Goal: Answer question/provide support: Ask a question

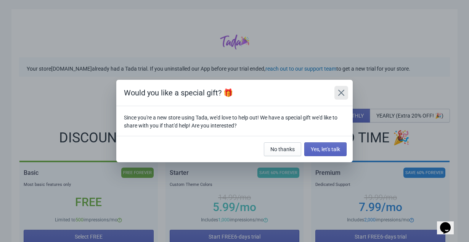
click at [344, 94] on icon "Close" at bounding box center [342, 93] width 8 height 8
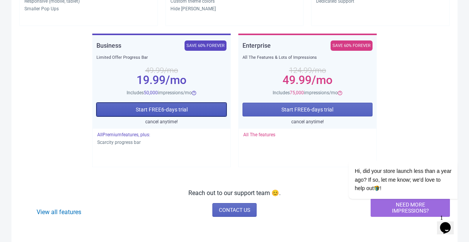
click at [181, 112] on span "Start FREE 6 -days trial" at bounding box center [162, 109] width 52 height 6
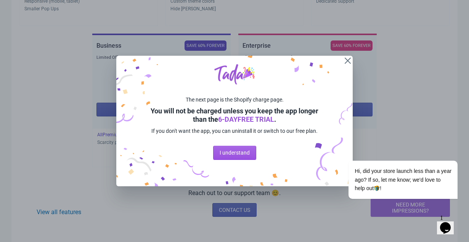
click at [234, 151] on button "I understand" at bounding box center [234, 153] width 43 height 14
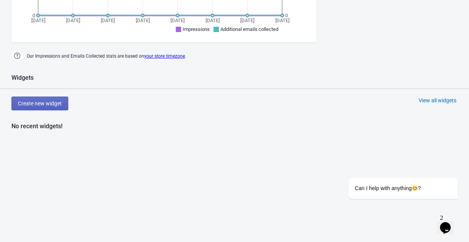
scroll to position [278, 0]
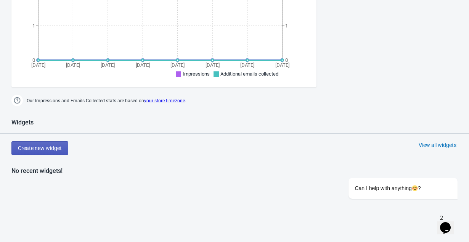
click at [42, 151] on button "Create new widget" at bounding box center [39, 148] width 57 height 14
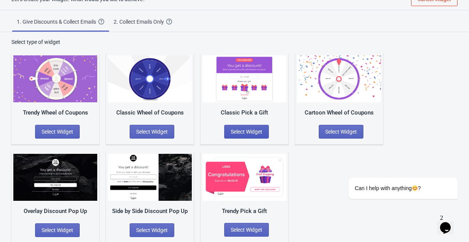
click at [257, 133] on span "Select Widget" at bounding box center [247, 132] width 32 height 6
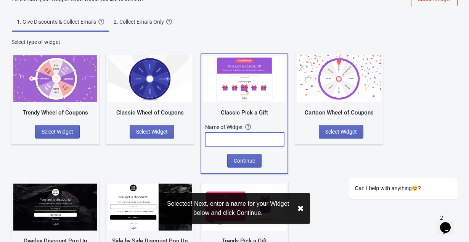
click at [257, 133] on input "text" at bounding box center [244, 139] width 79 height 14
type input "ANIVERSARIO 3 ANOS"
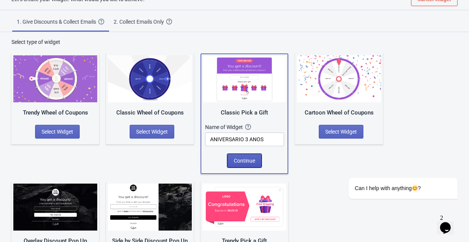
click at [249, 158] on span "Continue" at bounding box center [244, 161] width 21 height 6
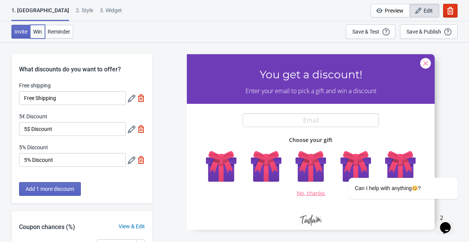
click at [36, 35] on button "Win" at bounding box center [37, 32] width 15 height 14
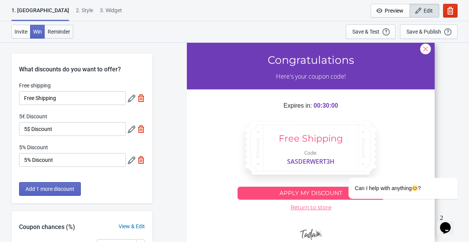
click at [58, 29] on span "Reminder" at bounding box center [59, 32] width 23 height 6
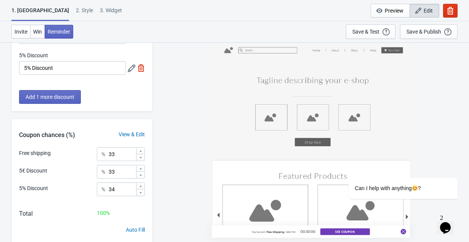
scroll to position [116, 0]
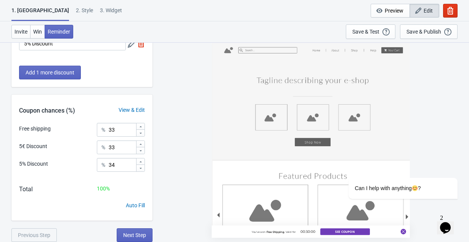
click at [231, 174] on div "You've won Free Shipping , Valid for 00:30:00 See Coupon" at bounding box center [311, 140] width 198 height 196
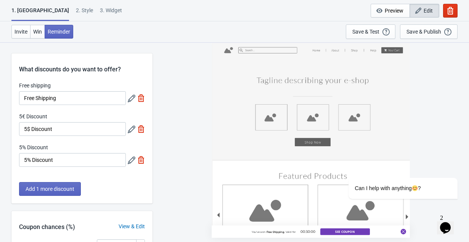
click at [76, 10] on div "2 . Style" at bounding box center [84, 12] width 17 height 13
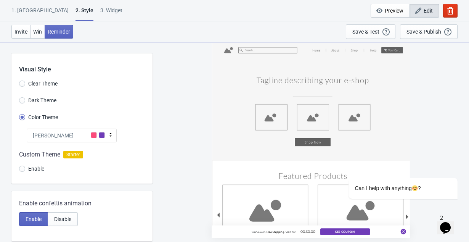
click at [58, 136] on div "Tada" at bounding box center [72, 136] width 90 height 14
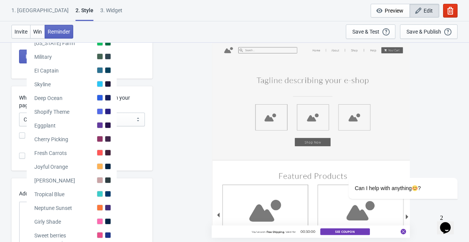
scroll to position [167, 0]
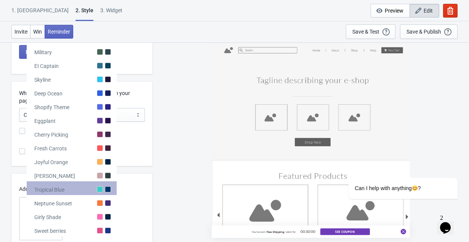
click at [54, 188] on div "Tropical Blue" at bounding box center [49, 190] width 30 height 8
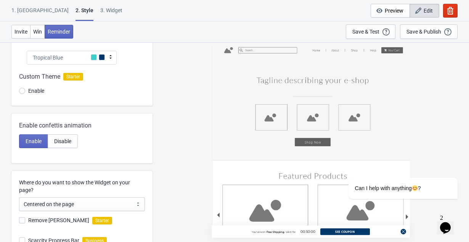
scroll to position [19, 0]
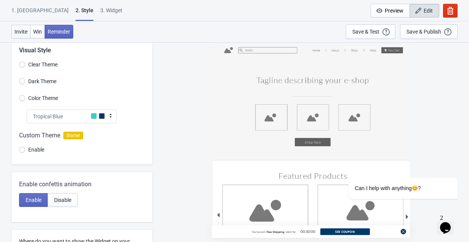
click at [23, 30] on span "Invite" at bounding box center [20, 32] width 13 height 6
radio input "true"
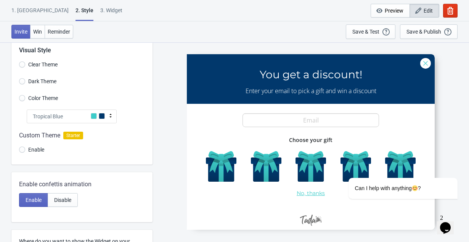
click at [31, 149] on span "Enable" at bounding box center [36, 150] width 16 height 8
click at [25, 149] on input "Enable" at bounding box center [22, 153] width 6 height 14
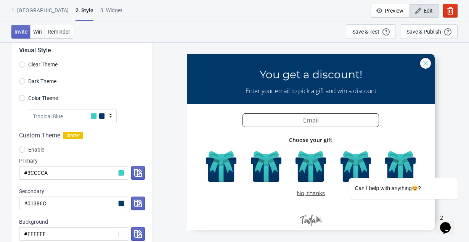
click at [77, 115] on div "Tropical Blue" at bounding box center [72, 116] width 90 height 14
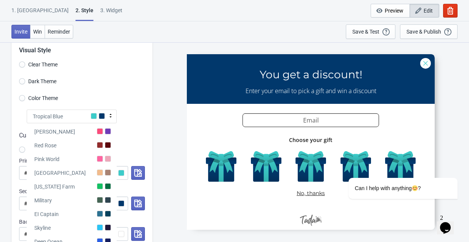
click at [77, 115] on div "Tropical Blue" at bounding box center [72, 116] width 90 height 14
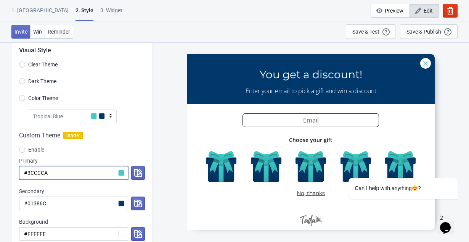
click at [81, 174] on input "#3CCCCA" at bounding box center [73, 173] width 109 height 14
paste input "2A9D86"
radio input "true"
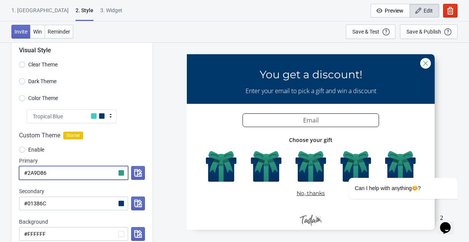
type input "#2A9D86"
click at [174, 119] on div "SASDERWERT3H You get a discount! Enter your email to pick a gift and win a disc…" at bounding box center [310, 141] width 309 height 199
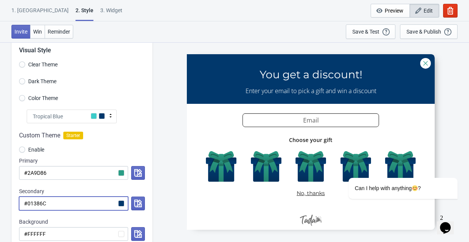
click at [126, 203] on input "#01386C" at bounding box center [73, 203] width 109 height 14
click at [123, 203] on input "#01386C" at bounding box center [73, 203] width 109 height 14
click at [137, 204] on icon "button" at bounding box center [138, 203] width 8 height 8
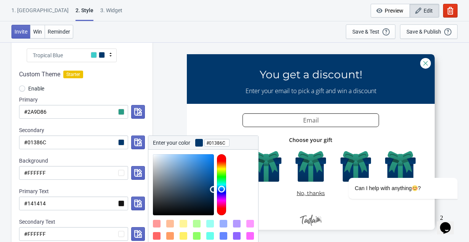
scroll to position [133, 0]
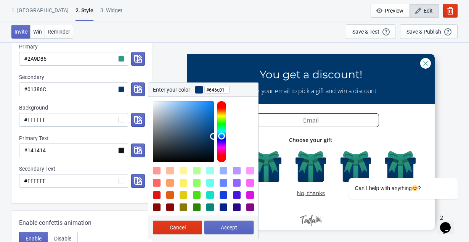
click at [222, 115] on div at bounding box center [221, 131] width 9 height 61
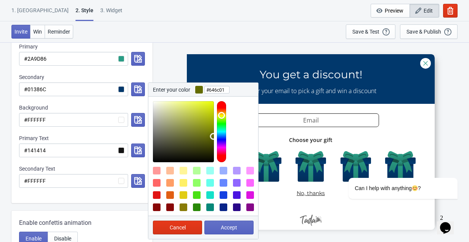
click at [184, 207] on div at bounding box center [184, 207] width 8 height 8
click at [184, 196] on div at bounding box center [184, 195] width 8 height 8
type input "#E1CC14"
click at [217, 229] on button "Accept" at bounding box center [228, 227] width 49 height 14
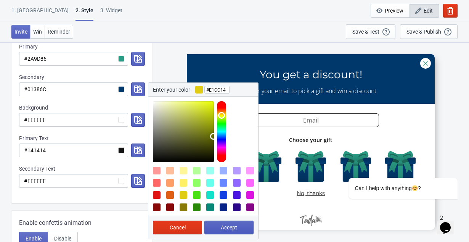
radio input "true"
type input "#E1CC14"
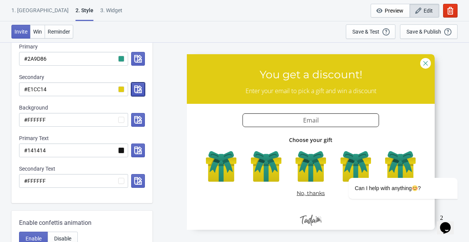
click at [135, 90] on icon "button" at bounding box center [138, 89] width 8 height 8
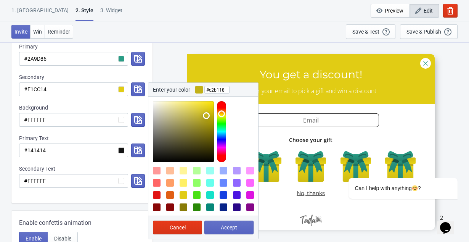
click at [206, 116] on div at bounding box center [183, 131] width 61 height 61
click at [223, 109] on div at bounding box center [221, 131] width 9 height 61
drag, startPoint x: 223, startPoint y: 109, endPoint x: 223, endPoint y: 114, distance: 4.2
click at [223, 114] on div at bounding box center [221, 131] width 9 height 61
click at [221, 114] on div at bounding box center [221, 131] width 9 height 61
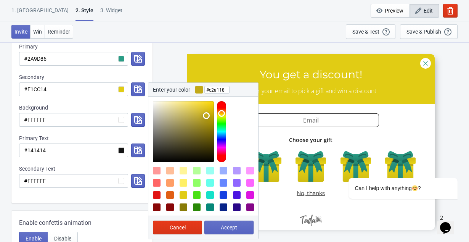
type input "#c29a18"
click at [221, 113] on div at bounding box center [221, 131] width 9 height 61
click at [223, 227] on span "Accept" at bounding box center [229, 227] width 16 height 6
radio input "true"
type input "#c29a18"
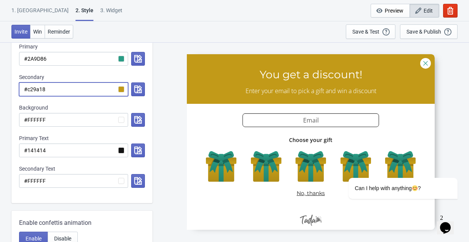
click at [73, 94] on input "#c29a18" at bounding box center [73, 89] width 109 height 14
radio input "true"
type input "#D"
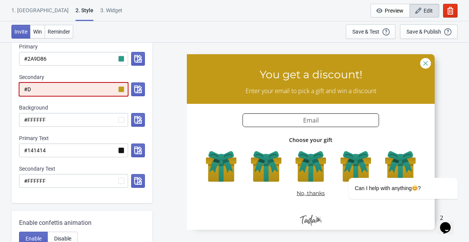
radio input "true"
type input "#DE"
radio input "true"
type input "#DEB"
radio input "true"
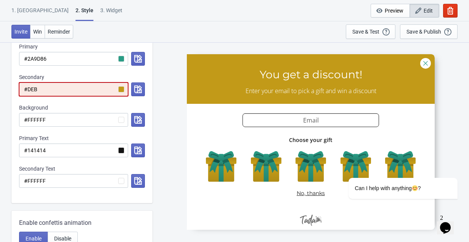
type input "#DEB2"
radio input "true"
type input "#DEB22"
radio input "true"
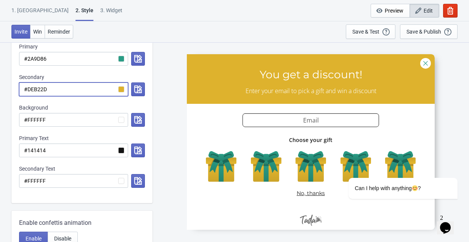
type input "#DEB22D"
click at [169, 154] on div "SASDERWERT3H You get a discount! Enter your email to pick a gift and win a disc…" at bounding box center [310, 141] width 309 height 199
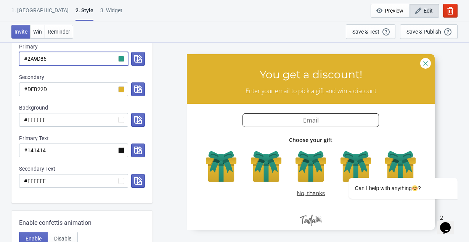
click at [86, 56] on input "#2A9D86" at bounding box center [73, 59] width 109 height 14
radio input "true"
type input "#5"
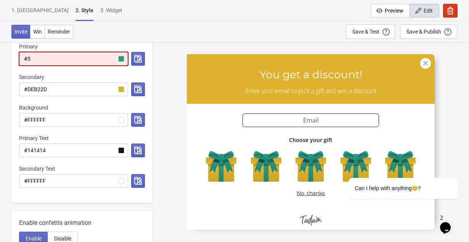
radio input "true"
type input "#56"
radio input "true"
type input "#567"
radio input "true"
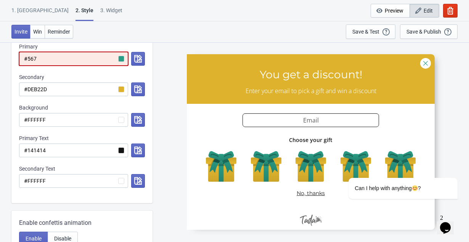
type input "#5679"
radio input "true"
type input "#5679B"
radio input "true"
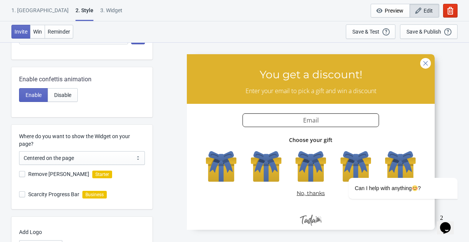
scroll to position [282, 0]
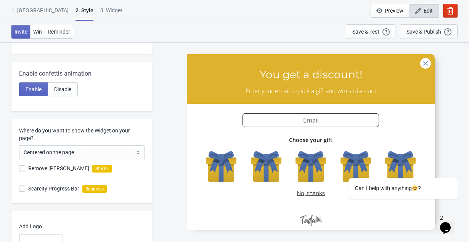
type input "#5679B6"
click at [57, 170] on span "Remove Tada Branding" at bounding box center [58, 168] width 61 height 8
click at [19, 170] on input "Remove Tada Branding" at bounding box center [19, 172] width 0 height 14
checkbox input "true"
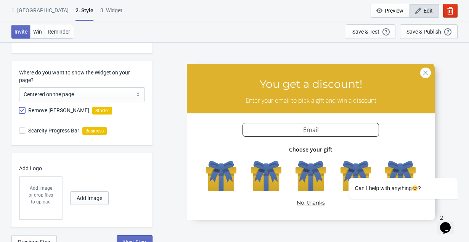
scroll to position [347, 0]
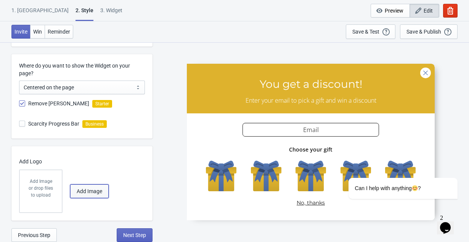
click at [84, 196] on button "Add Image" at bounding box center [89, 191] width 39 height 14
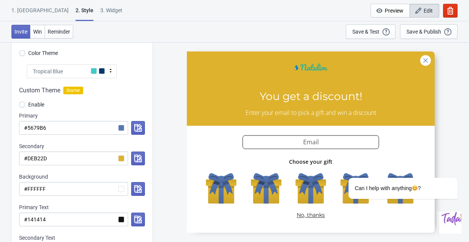
scroll to position [65, 0]
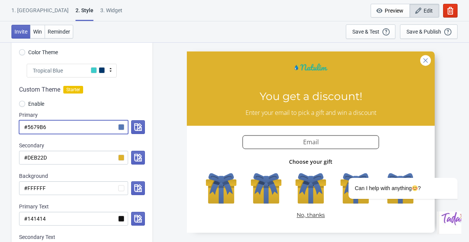
click at [101, 122] on input "#5679B6" at bounding box center [73, 127] width 109 height 14
paste input "2A9D8"
radio input "true"
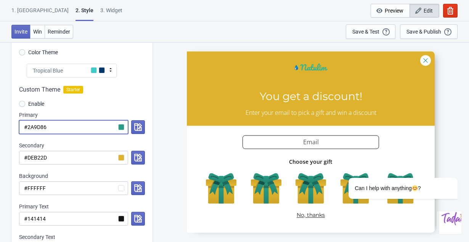
type input "#2A9D86"
click at [305, 71] on div at bounding box center [311, 141] width 248 height 181
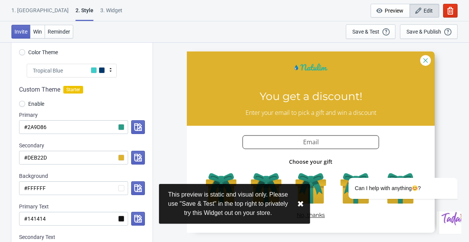
click at [300, 204] on button "✖︎" at bounding box center [300, 204] width 7 height 10
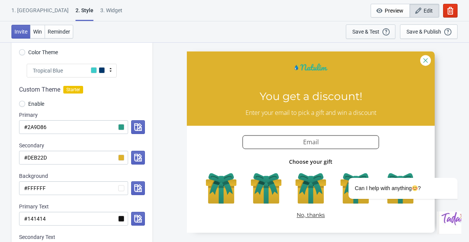
click at [365, 35] on div "Save & Test Open a Widget Preview of your site so that you can try it out. It w…" at bounding box center [370, 31] width 37 height 8
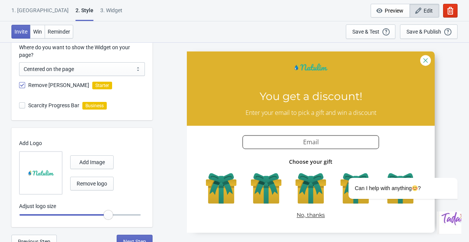
scroll to position [372, 0]
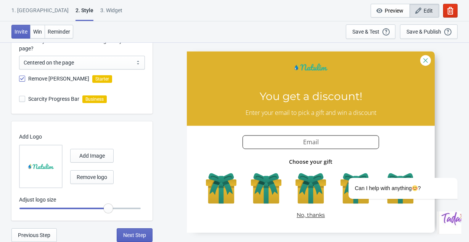
radio input "true"
type input "1.05"
radio input "true"
type input "1.15"
radio input "true"
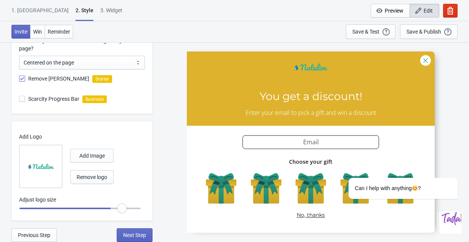
type input "1.2"
radio input "true"
type input "1.25"
radio input "true"
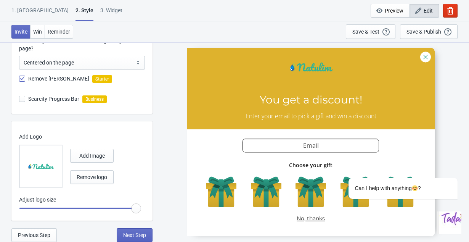
drag, startPoint x: 108, startPoint y: 210, endPoint x: 164, endPoint y: 212, distance: 55.7
type input "1.3"
click at [141, 212] on input "range" at bounding box center [80, 208] width 122 height 14
click at [137, 230] on button "Next Step" at bounding box center [135, 235] width 36 height 14
select select "once"
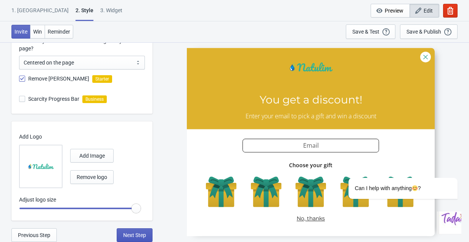
select select "1"
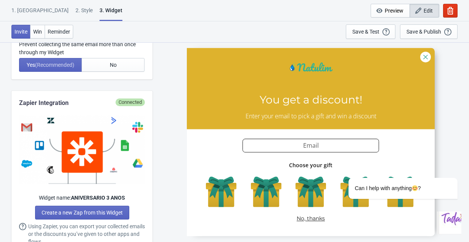
scroll to position [0, 0]
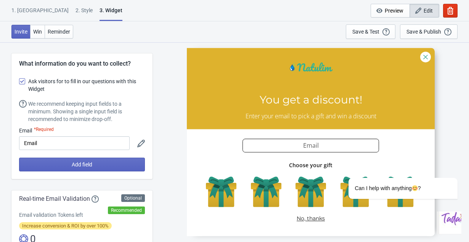
click at [23, 84] on span at bounding box center [22, 81] width 6 height 6
click at [19, 84] on input "Ask visitors for to fill in our questions with this Widget" at bounding box center [19, 85] width 0 height 14
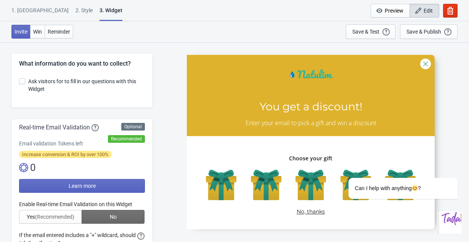
click at [23, 84] on span at bounding box center [22, 81] width 6 height 6
click at [19, 84] on input "Ask visitors for to fill in our questions with this Widget" at bounding box center [19, 85] width 0 height 14
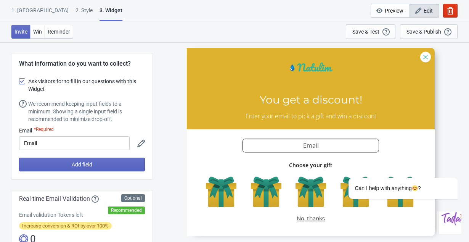
click at [23, 84] on span at bounding box center [22, 81] width 6 height 6
click at [19, 84] on input "Ask visitors for to fill in our questions with this Widget" at bounding box center [19, 85] width 0 height 14
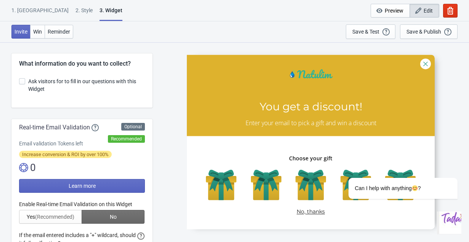
click at [23, 84] on span at bounding box center [22, 81] width 6 height 6
click at [19, 84] on input "Ask visitors for to fill in our questions with this Widget" at bounding box center [19, 85] width 0 height 14
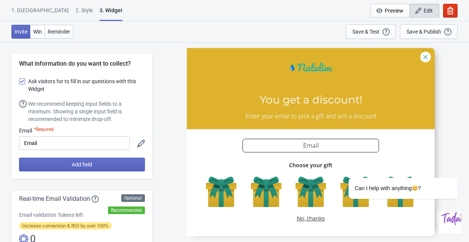
click at [23, 84] on span at bounding box center [22, 81] width 6 height 6
click at [19, 84] on input "Ask visitors for to fill in our questions with this Widget" at bounding box center [19, 85] width 0 height 14
checkbox input "false"
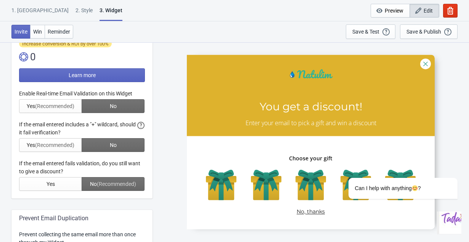
scroll to position [114, 0]
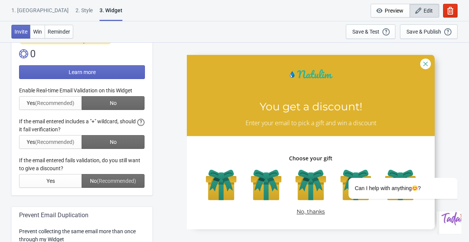
click at [46, 162] on div at bounding box center [82, 137] width 126 height 101
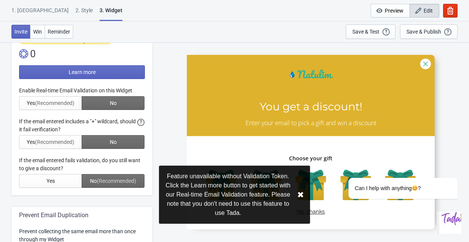
click at [46, 162] on div at bounding box center [82, 137] width 126 height 101
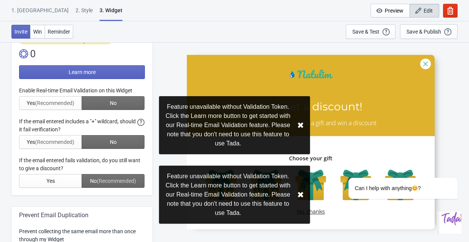
click at [46, 162] on div at bounding box center [82, 137] width 126 height 101
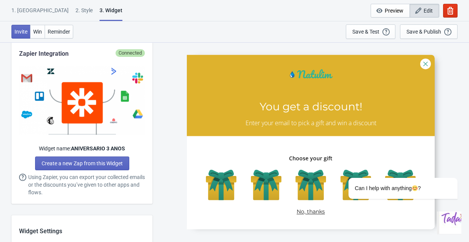
scroll to position [351, 0]
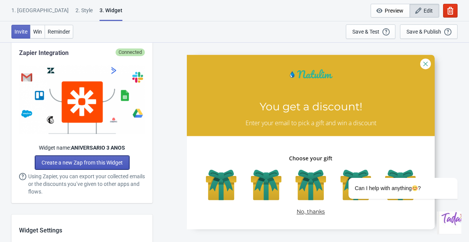
click at [79, 164] on span "Create a new Zap from this Widget" at bounding box center [82, 162] width 81 height 6
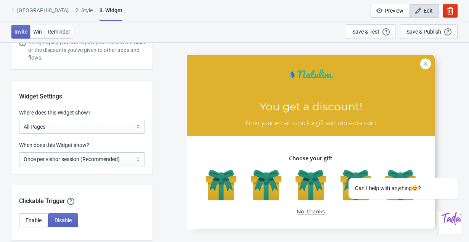
scroll to position [486, 0]
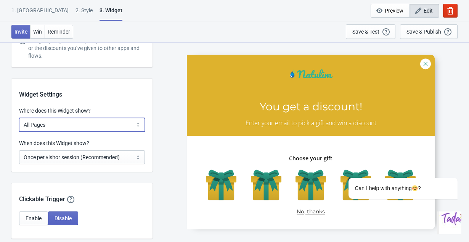
click at [90, 122] on select "All Pages All Product Pages All Blog Pages All Static Pages Specific Product(s)…" at bounding box center [82, 125] width 126 height 14
select select "specificURL"
click at [19, 118] on select "All Pages All Product Pages All Blog Pages All Static Pages Specific Product(s)…" at bounding box center [82, 125] width 126 height 14
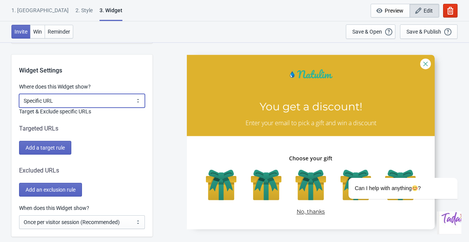
scroll to position [526, 0]
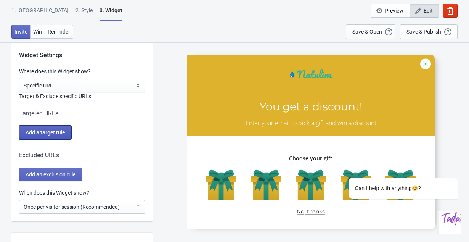
click at [61, 135] on button "Add a target rule" at bounding box center [45, 132] width 52 height 14
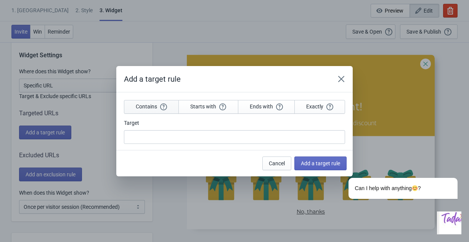
click at [147, 110] on button "Contains" at bounding box center [151, 107] width 55 height 14
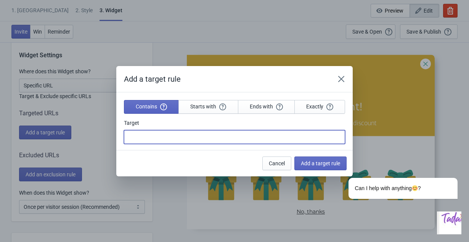
click at [154, 143] on input "Target" at bounding box center [234, 137] width 221 height 14
click at [201, 109] on section "Contains Starts with Ends with Exactly Target" at bounding box center [234, 121] width 236 height 58
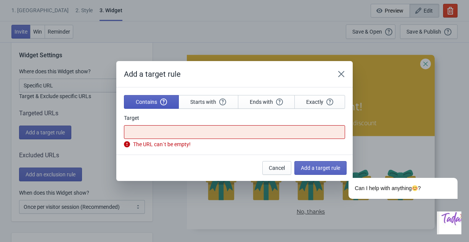
click at [147, 102] on span "Contains" at bounding box center [151, 101] width 31 height 7
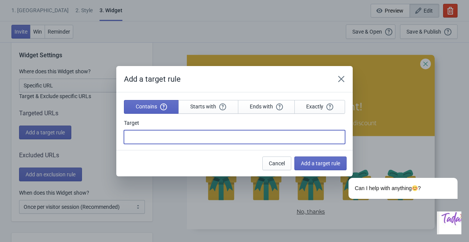
click at [162, 132] on input "Target" at bounding box center [234, 137] width 221 height 14
paste input "[URL][DOMAIN_NAME]"
type input "[URL][DOMAIN_NAME]"
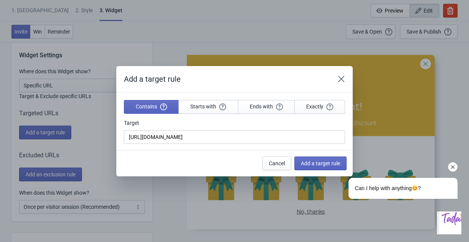
click at [326, 162] on div "Can I help with anything ?" at bounding box center [392, 157] width 137 height 98
click at [212, 148] on section "Contains Starts with Ends with Exactly Target https://natulim.pt/parabens-da-na…" at bounding box center [234, 121] width 236 height 58
click at [316, 107] on span "Exactly" at bounding box center [319, 106] width 27 height 7
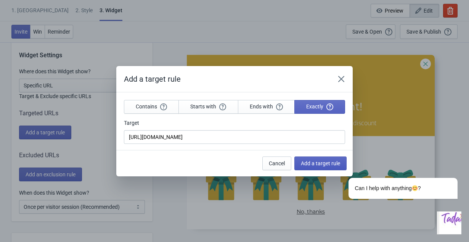
click at [313, 167] on button "Add a target rule" at bounding box center [320, 163] width 52 height 14
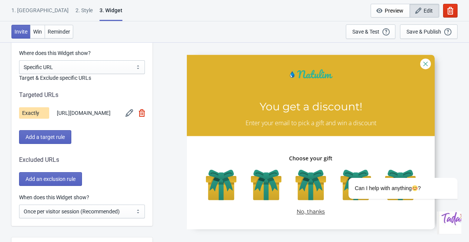
scroll to position [543, 0]
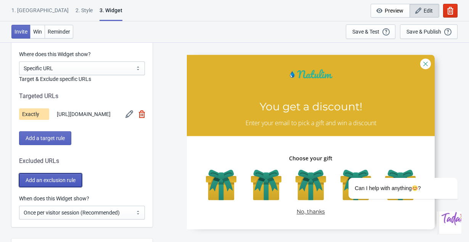
click at [69, 183] on span "Add an exclusion rule" at bounding box center [51, 180] width 50 height 6
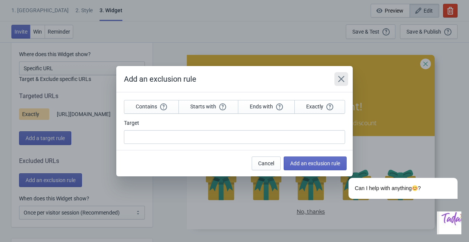
click at [342, 80] on icon "Close" at bounding box center [342, 79] width 8 height 8
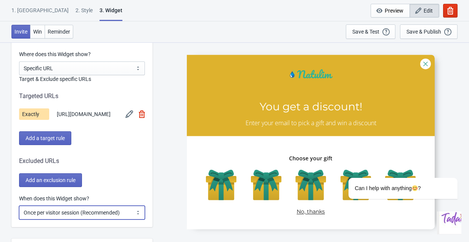
click at [96, 217] on select "Every new visit of page Once every period of time Once per visitor session (Rec…" at bounding box center [82, 213] width 126 height 14
select select "once_per_user"
click at [19, 210] on select "Every new visit of page Once every period of time Once per visitor session (Rec…" at bounding box center [82, 213] width 126 height 14
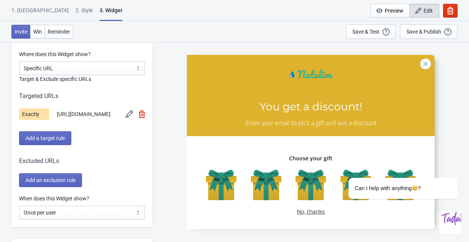
click at [160, 163] on div "SASDERWERT3H You get a discount! Enter your email to pick a gift and win a disc…" at bounding box center [310, 141] width 309 height 199
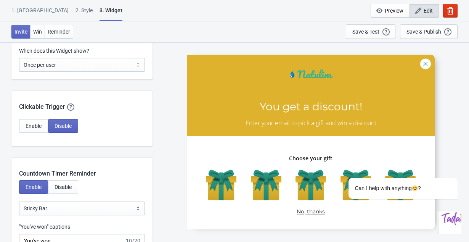
scroll to position [693, 0]
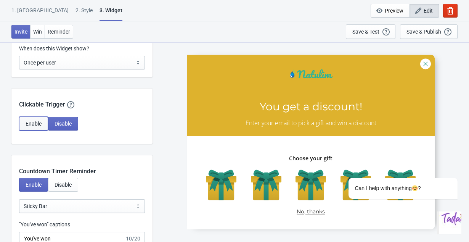
click at [37, 126] on span "Enable" at bounding box center [34, 124] width 16 height 6
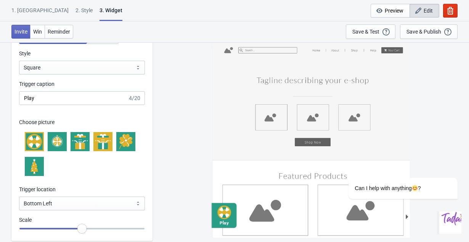
scroll to position [821, 0]
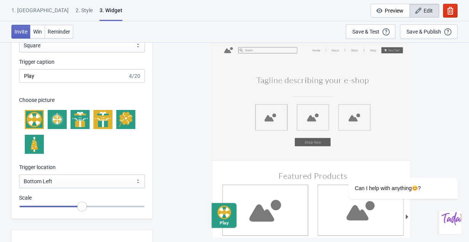
click at [107, 126] on icon at bounding box center [105, 124] width 5 height 6
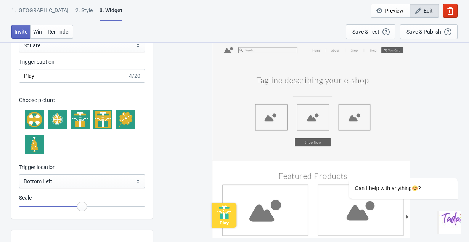
click at [230, 218] on icon at bounding box center [224, 213] width 14 height 14
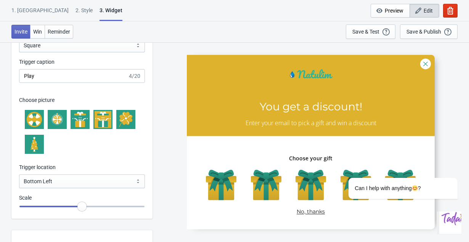
click at [427, 64] on div at bounding box center [311, 142] width 248 height 174
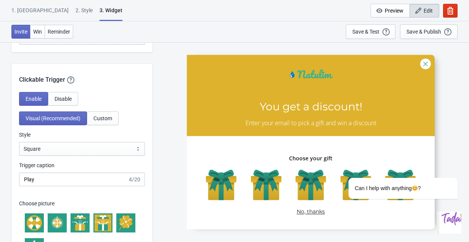
scroll to position [691, 0]
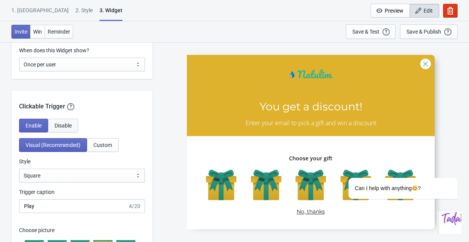
click at [66, 129] on span "Disable" at bounding box center [63, 125] width 17 height 6
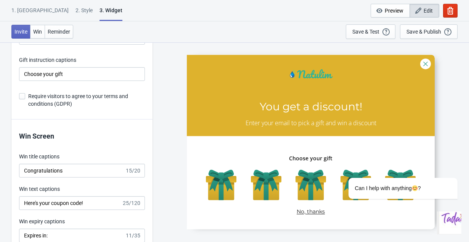
scroll to position [1428, 0]
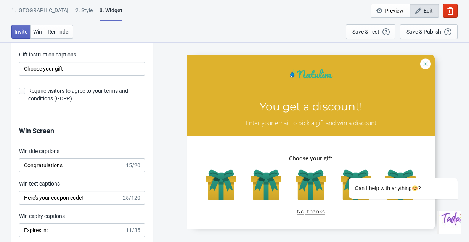
click at [43, 94] on span "Require visitors to agree to your terms and conditions (GDPR)" at bounding box center [86, 94] width 117 height 15
click at [19, 94] on input "Require visitors to agree to your terms and conditions (GDPR)" at bounding box center [19, 95] width 0 height 14
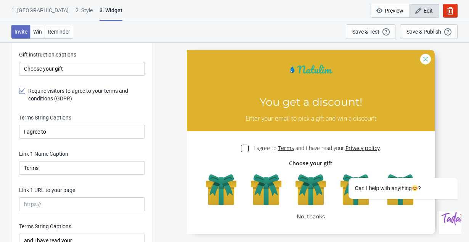
click at [44, 95] on span "Require visitors to agree to your terms and conditions (GDPR)" at bounding box center [86, 94] width 117 height 15
click at [19, 95] on input "Require visitors to agree to your terms and conditions (GDPR)" at bounding box center [19, 95] width 0 height 14
checkbox input "false"
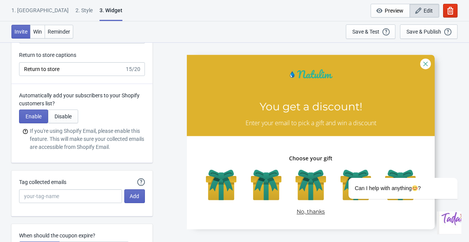
scroll to position [1719, 0]
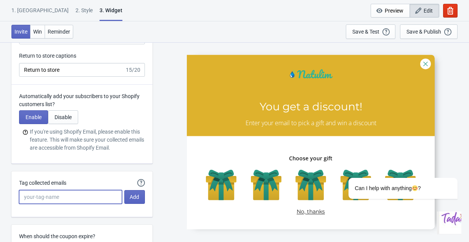
click at [58, 199] on input "Tag collected emails" at bounding box center [70, 197] width 103 height 14
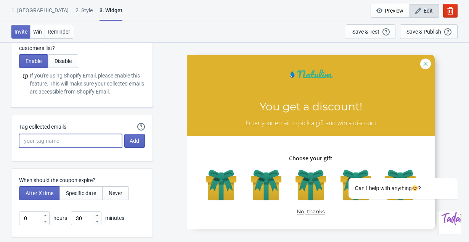
scroll to position [1775, 0]
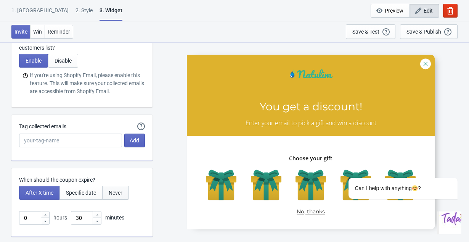
click at [127, 199] on button "Never" at bounding box center [115, 193] width 27 height 14
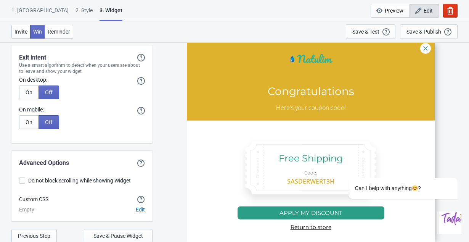
scroll to position [1917, 0]
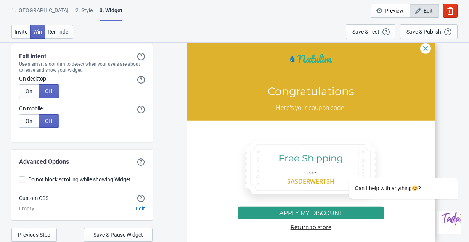
click at [98, 182] on span "Do not block scrolling while showing Widget" at bounding box center [79, 179] width 103 height 8
click at [19, 182] on input "Do not block scrolling while showing Widget" at bounding box center [19, 183] width 0 height 14
checkbox input "true"
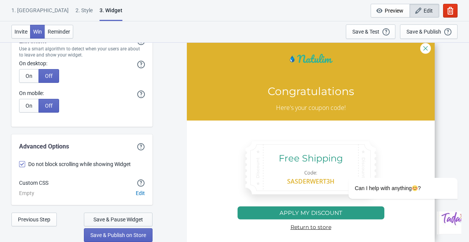
click at [94, 217] on span "Save & Pause Widget" at bounding box center [118, 219] width 50 height 6
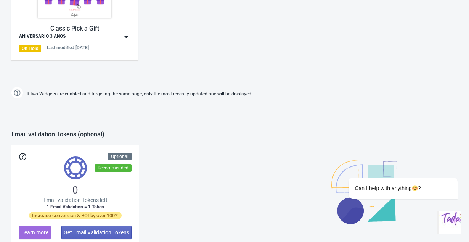
scroll to position [394, 0]
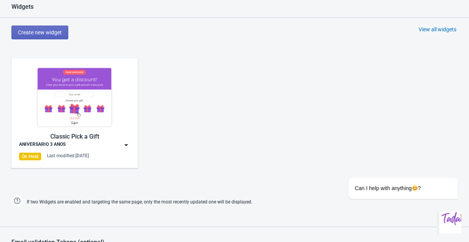
click at [89, 154] on div "Last modified: 5.9.2025" at bounding box center [68, 156] width 42 height 6
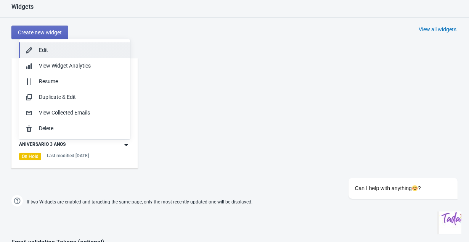
click at [53, 47] on div "Edit" at bounding box center [81, 50] width 85 height 8
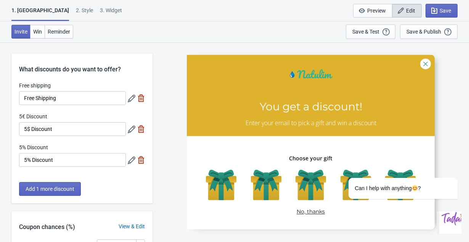
click at [76, 11] on div "2 . Style" at bounding box center [84, 12] width 17 height 13
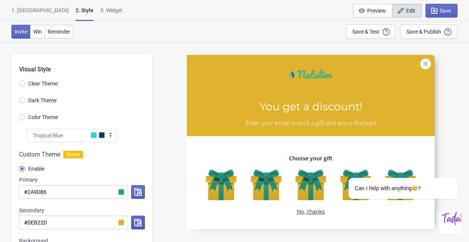
click at [141, 226] on icon "button" at bounding box center [138, 223] width 8 height 8
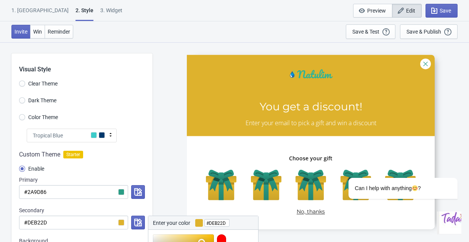
scroll to position [38, 0]
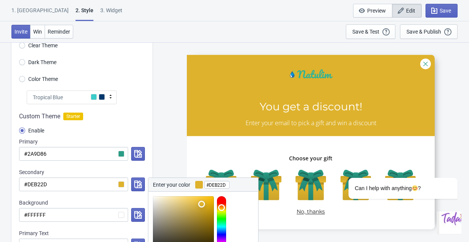
type input "#efc33d"
click at [198, 200] on div at bounding box center [183, 226] width 61 height 61
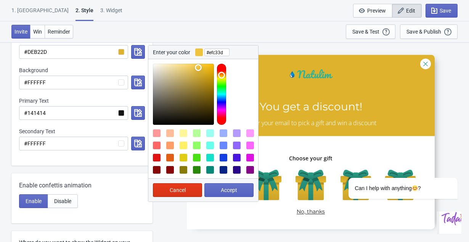
scroll to position [175, 0]
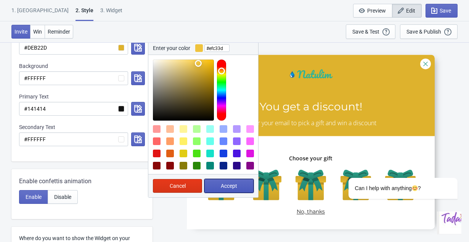
click at [219, 188] on button "Accept" at bounding box center [228, 186] width 49 height 14
radio input "true"
type input "#efc33d"
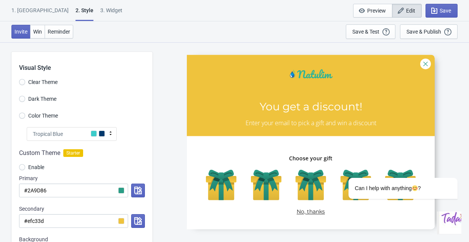
scroll to position [0, 0]
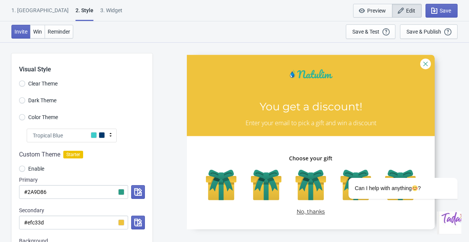
click at [365, 11] on span "Preview" at bounding box center [373, 11] width 26 height 8
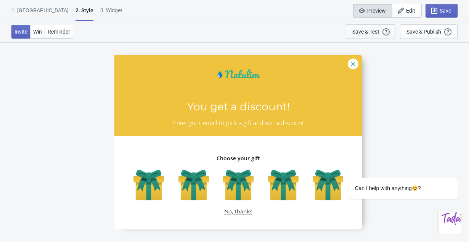
click at [362, 31] on div "Save & Test" at bounding box center [365, 32] width 27 height 6
click at [75, 162] on div "SASDERWERT3H You get a discount! Enter your email to pick a gift and win a disc…" at bounding box center [238, 141] width 454 height 199
click at [100, 13] on div "3. Widget" at bounding box center [111, 12] width 22 height 13
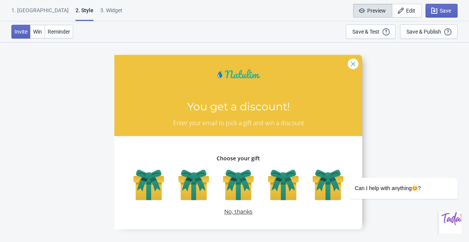
select select "specificURL"
select select "once_per_user"
select select "1"
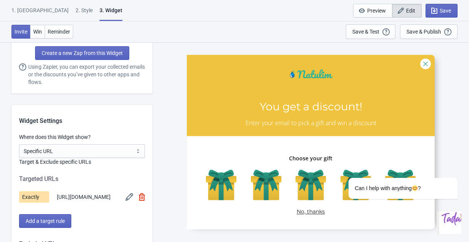
scroll to position [530, 0]
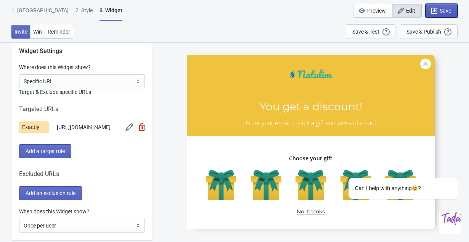
click at [440, 9] on span "Save" at bounding box center [445, 11] width 11 height 6
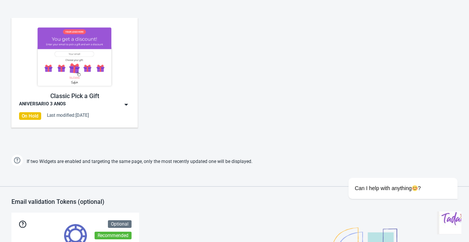
scroll to position [433, 0]
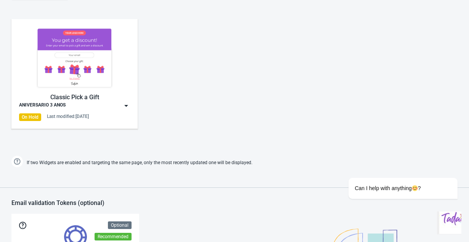
click at [127, 104] on img at bounding box center [126, 106] width 8 height 8
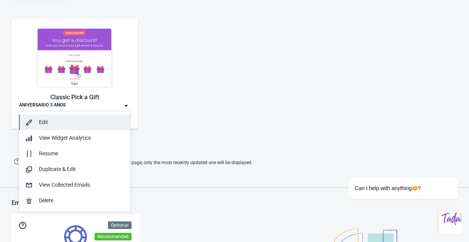
click at [67, 125] on div "Edit" at bounding box center [81, 122] width 85 height 8
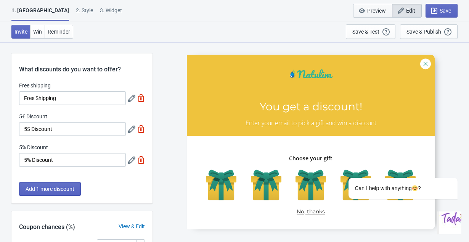
click at [361, 12] on icon "button" at bounding box center [362, 10] width 6 height 5
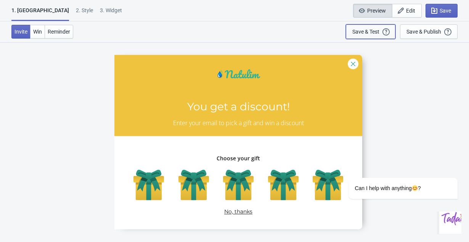
click at [361, 35] on div "Save & Test Open a Widget Preview of your site so that you can try it out. It w…" at bounding box center [370, 31] width 37 height 8
click at [62, 38] on button "Reminder" at bounding box center [59, 32] width 29 height 14
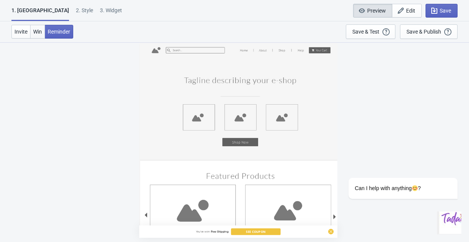
click at [43, 33] on button "Win" at bounding box center [37, 32] width 15 height 14
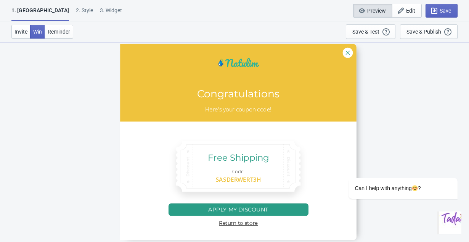
scroll to position [42, 0]
click at [62, 32] on span "Reminder" at bounding box center [59, 32] width 23 height 6
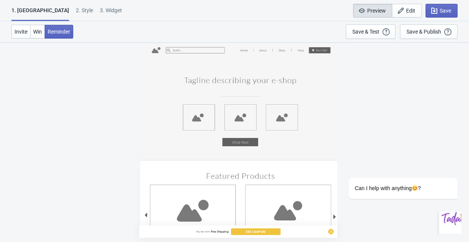
click at [76, 10] on div "2 . Style" at bounding box center [84, 12] width 17 height 13
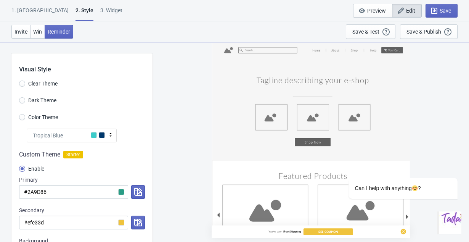
click at [100, 10] on div "3. Widget" at bounding box center [111, 12] width 22 height 13
select select "specificURL"
select select "once_per_user"
select select "1"
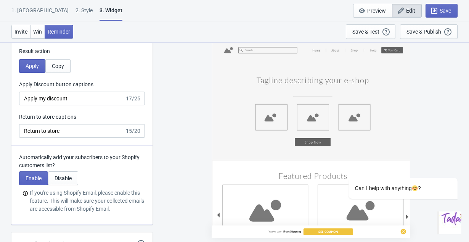
scroll to position [1937, 0]
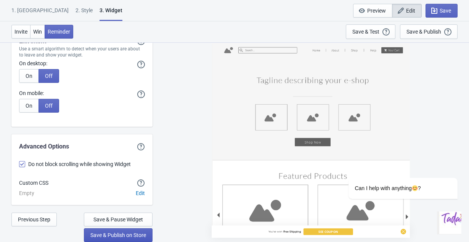
click at [92, 235] on span "Save & Publish on Store" at bounding box center [118, 235] width 56 height 6
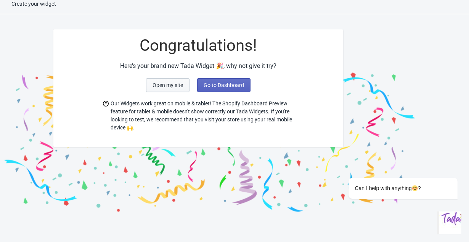
click at [166, 84] on span "Open my site" at bounding box center [168, 85] width 31 height 6
click at [231, 83] on span "Go to Dashboard" at bounding box center [224, 85] width 40 height 6
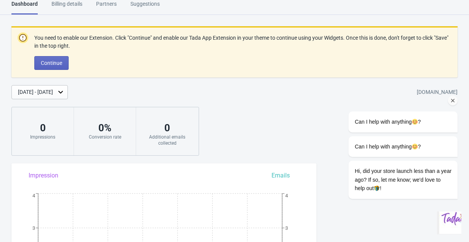
click at [415, 124] on img at bounding box center [415, 122] width 6 height 6
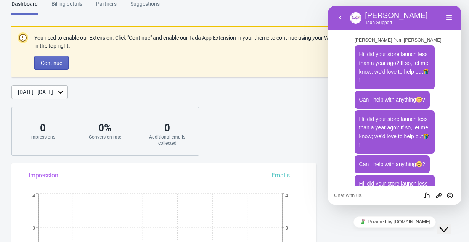
scroll to position [39, 0]
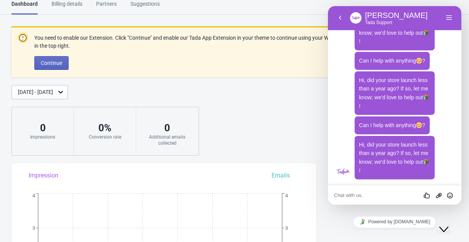
click at [350, 193] on textarea at bounding box center [394, 195] width 121 height 6
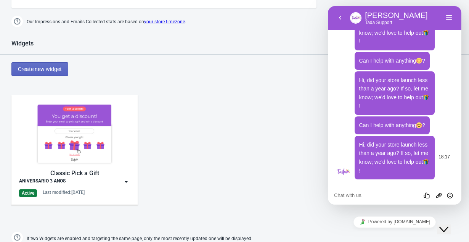
click at [422, 145] on span "Hi, did your store launch less than a year ago? If so, let me know; we'd love t…" at bounding box center [394, 158] width 70 height 32
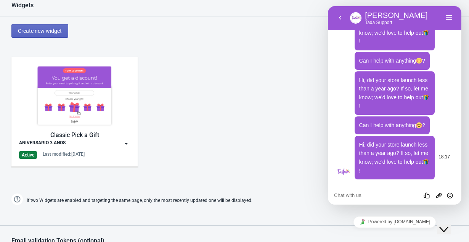
scroll to position [0, 0]
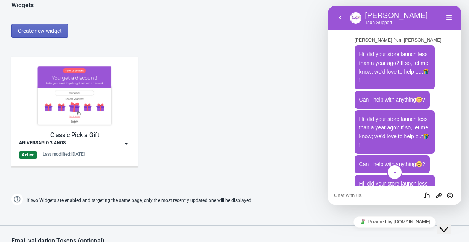
click at [392, 173] on icon "scroll to bottom" at bounding box center [395, 172] width 6 height 15
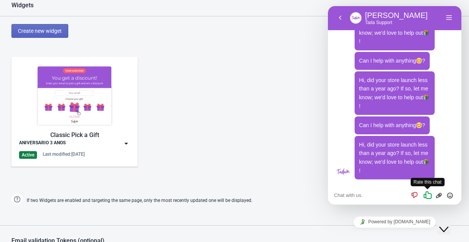
click at [426, 195] on icon "Rate this chat" at bounding box center [428, 195] width 10 height 10
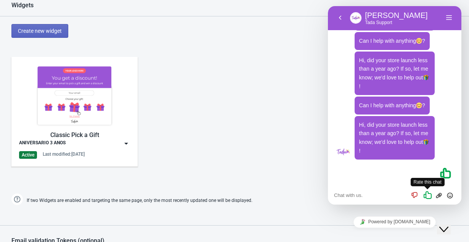
click at [426, 195] on div "Rate this chat" at bounding box center [428, 195] width 12 height 8
click at [415, 195] on icon "Rate this chat" at bounding box center [415, 195] width 10 height 10
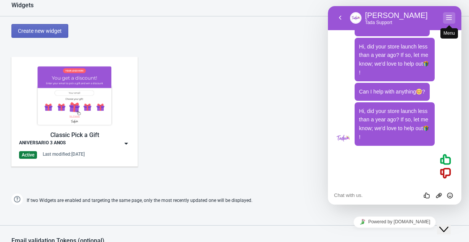
click at [450, 18] on button "Menu" at bounding box center [449, 17] width 12 height 11
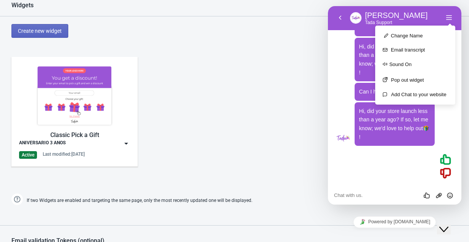
click at [371, 173] on div at bounding box center [395, 173] width 118 height 12
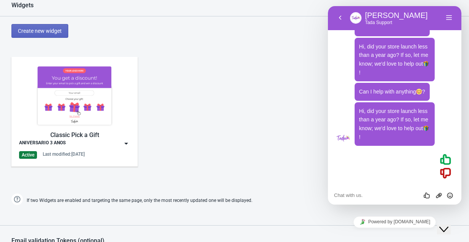
click at [449, 227] on icon "Chat widget" at bounding box center [443, 229] width 9 height 5
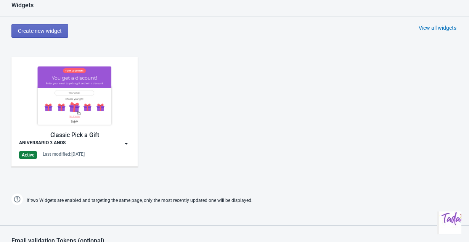
click at [452, 222] on img "Chat widget" at bounding box center [454, 218] width 31 height 31
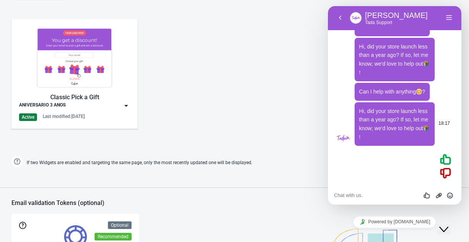
scroll to position [435, 0]
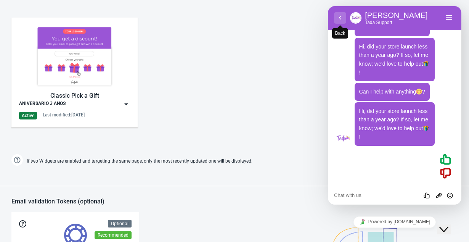
click at [339, 18] on button "Back" at bounding box center [340, 17] width 12 height 11
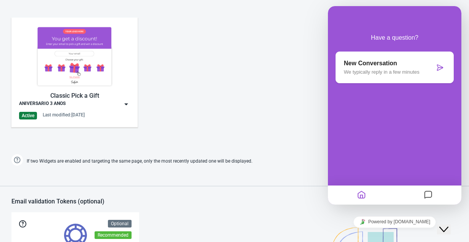
click at [426, 197] on icon "Messages" at bounding box center [428, 195] width 9 height 15
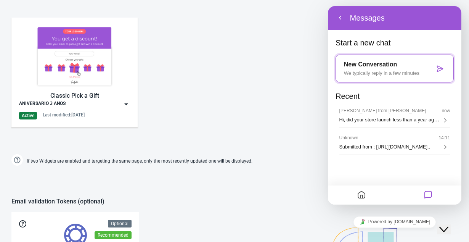
click at [441, 63] on div "New Conversation We typically reply in a few minutes" at bounding box center [395, 69] width 118 height 28
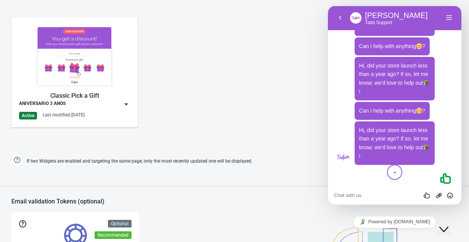
click at [394, 170] on icon "scroll to bottom" at bounding box center [395, 172] width 6 height 15
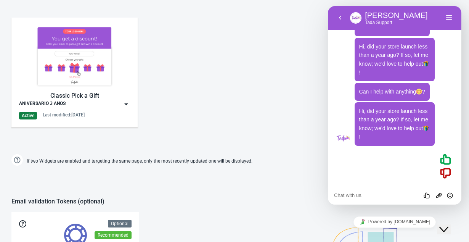
click at [342, 199] on div "Rate this chat Upload File Insert emoji" at bounding box center [394, 194] width 133 height 19
click at [350, 198] on textarea at bounding box center [394, 195] width 121 height 6
type textarea "hi"
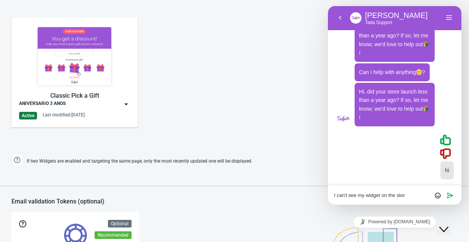
type textarea "I can't see my widget on the store"
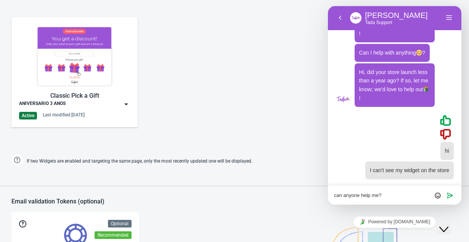
type textarea "can anyone help me?"
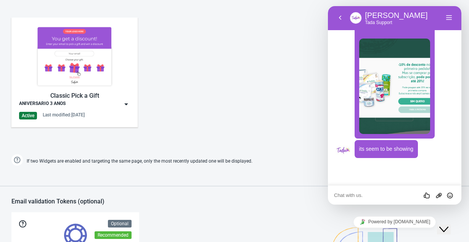
scroll to position [333, 0]
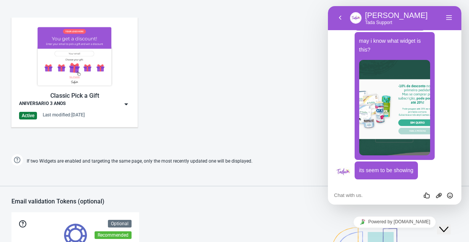
click at [222, 148] on div "Widgets Create new widget View all widgets Classic Pick a Gift ANIVERSARIO 3 AN…" at bounding box center [234, 64] width 469 height 205
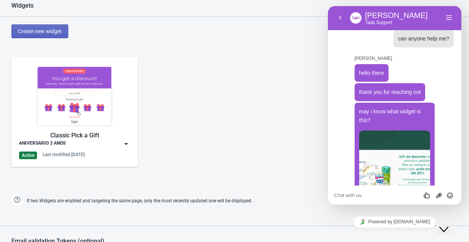
scroll to position [391, 0]
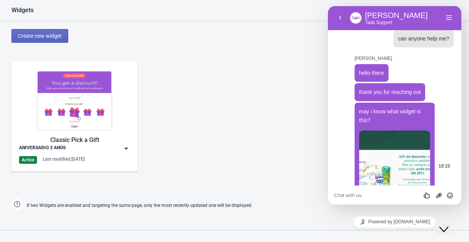
click at [418, 163] on img at bounding box center [394, 177] width 71 height 95
click at [439, 198] on button "Upload File" at bounding box center [438, 195] width 11 height 8
click at [354, 199] on div "Rate this chat Upload File Insert emoji" at bounding box center [394, 194] width 133 height 19
click at [350, 194] on textarea at bounding box center [394, 195] width 121 height 6
type textarea "no"
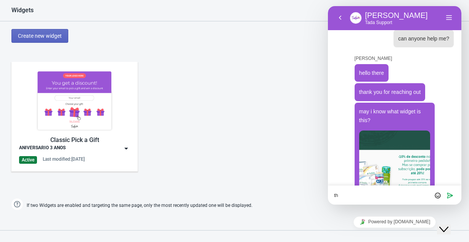
scroll to position [359, 0]
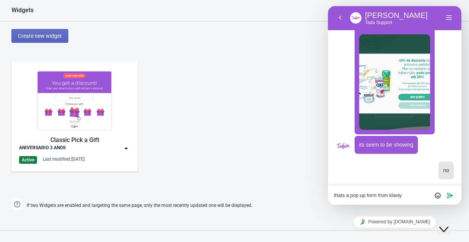
type textarea "thats a pop up form from klaviyo"
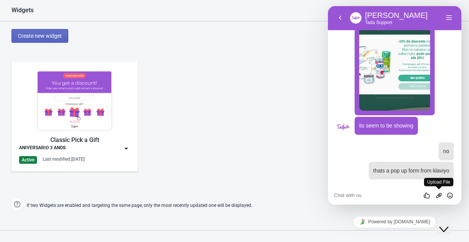
click at [443, 194] on button "Upload File" at bounding box center [438, 195] width 11 height 8
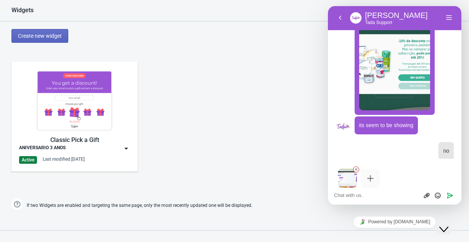
click at [421, 191] on button "Upload File" at bounding box center [426, 195] width 11 height 8
click at [347, 192] on textarea at bounding box center [394, 195] width 121 height 6
type textarea "this is my widget from tada"
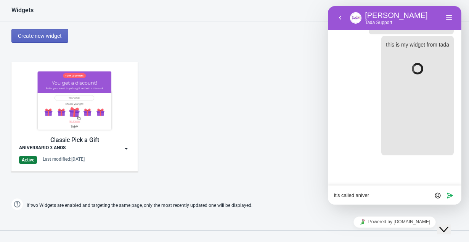
scroll to position [498, 0]
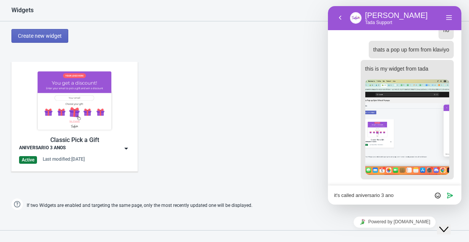
type textarea "it's called aniversario 3 anos"
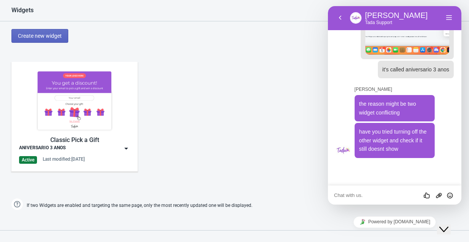
scroll to position [598, 0]
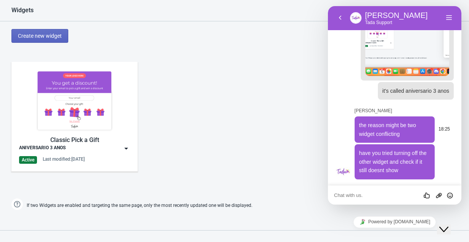
click at [368, 130] on p "the reason might be two widget conflicting" at bounding box center [394, 129] width 71 height 17
click at [355, 195] on textarea at bounding box center [394, 195] width 121 height 6
type textarea "no, I can't do that"
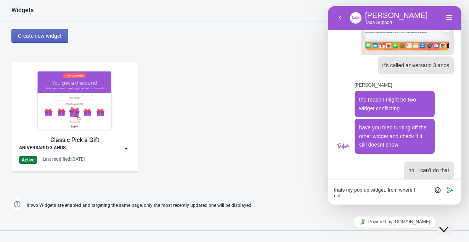
scroll to position [0, 0]
type textarea "thats my pop up widget, from where I collect emails, etc"
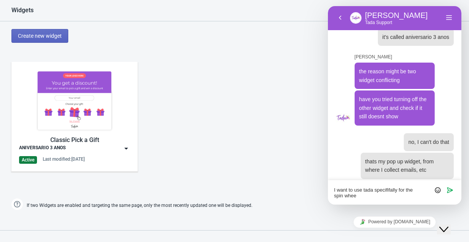
type textarea "I want to use tada specififally for the spin wheel"
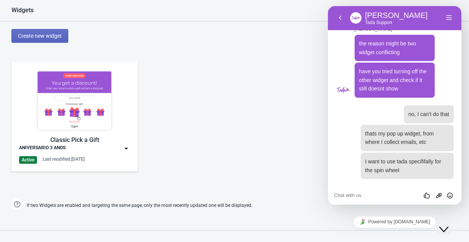
click at [243, 106] on div "Classic Pick a Gift ANIVERSARIO 3 ANOS Active Last modified: 5.9.2025" at bounding box center [234, 122] width 469 height 137
click at [354, 199] on div "Rate this chat Upload File Insert emoji" at bounding box center [394, 194] width 133 height 19
click at [361, 198] on textarea at bounding box center [394, 195] width 121 height 6
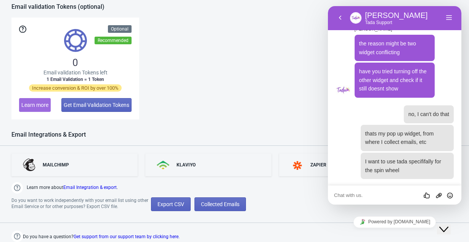
scroll to position [786, 0]
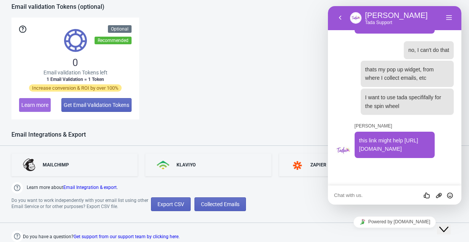
click at [361, 198] on textarea at bounding box center [394, 195] width 121 height 6
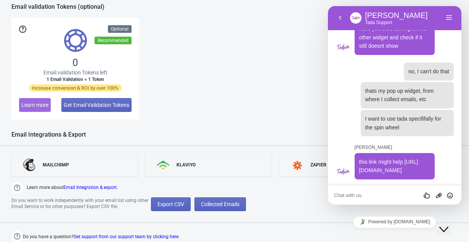
scroll to position [765, 0]
click at [361, 198] on textarea at bounding box center [394, 195] width 121 height 6
type textarea "well, if I can't, then maybe I will delete tada"
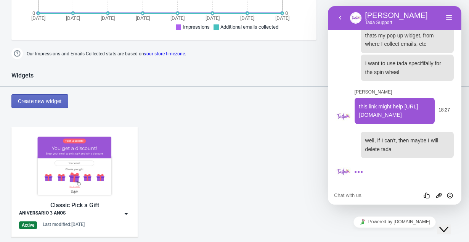
scroll to position [820, 0]
drag, startPoint x: 378, startPoint y: 138, endPoint x: 371, endPoint y: 71, distance: 67.5
click at [371, 102] on p "this link might help [URL][DOMAIN_NAME]" at bounding box center [394, 110] width 71 height 17
copy span "https://trytada.zendesk.com/hc/en-us/articles/360021394699-Can-I-have-the-2-or-…"
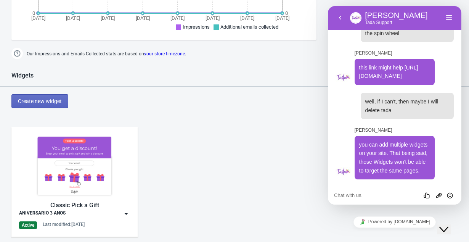
scroll to position [859, 0]
click at [385, 163] on span "you can add multiple widgets on your site. That being said, those Widgets won't…" at bounding box center [393, 158] width 69 height 32
click at [375, 186] on div "Rate this chat Upload File Insert emoji" at bounding box center [394, 194] width 133 height 19
click at [368, 195] on textarea at bounding box center [394, 195] width 121 height 6
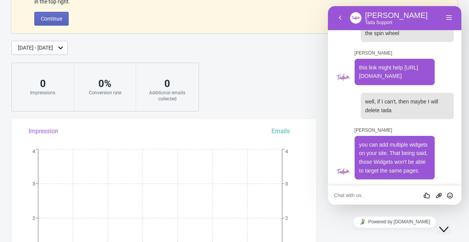
scroll to position [0, 0]
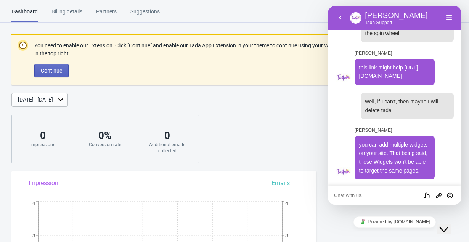
click at [351, 194] on textarea at bounding box center [394, 195] width 121 height 6
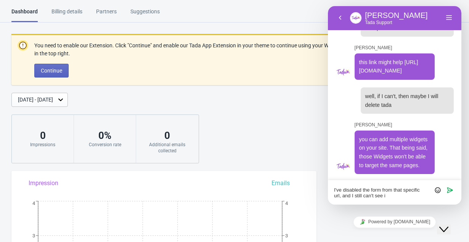
type textarea "I've disabled the form from that specific url, and I still can't see it"
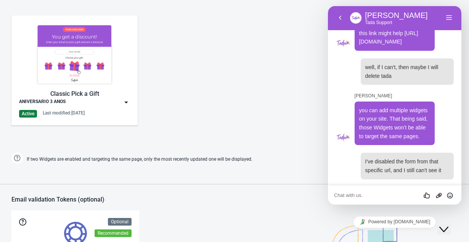
scroll to position [470, 0]
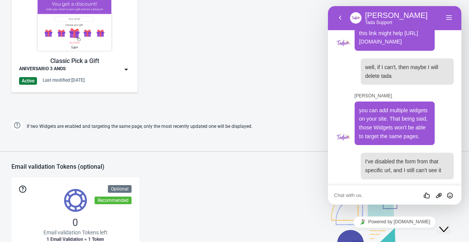
click at [98, 74] on div "Classic Pick a Gift ANIVERSARIO 3 ANOS Active Last modified: 5.9.2025" at bounding box center [74, 37] width 111 height 94
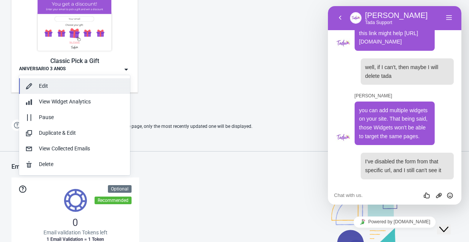
click at [34, 90] on div "Edit" at bounding box center [74, 86] width 99 height 8
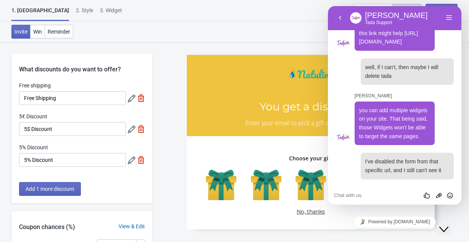
click at [76, 9] on div "2 . Style" at bounding box center [84, 12] width 17 height 13
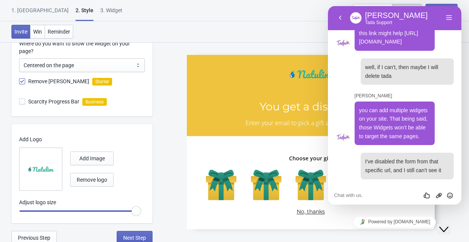
scroll to position [372, 0]
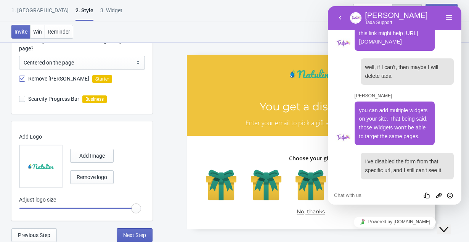
click at [100, 8] on div "3. Widget" at bounding box center [111, 12] width 22 height 13
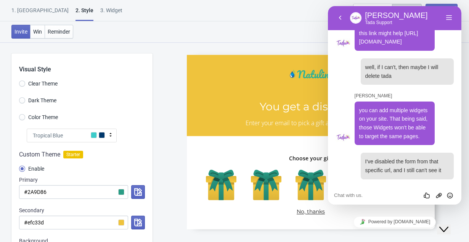
select select "specificURL"
select select "once_per_user"
select select "1"
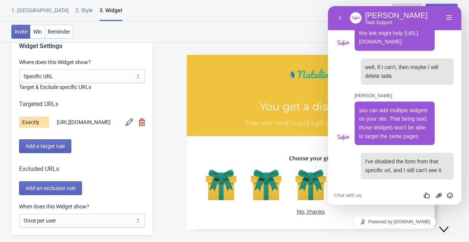
scroll to position [548, 0]
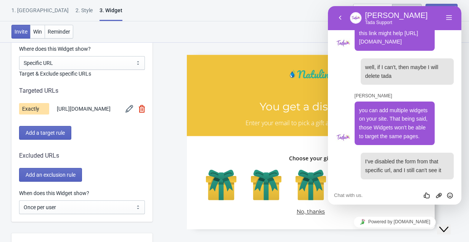
drag, startPoint x: 93, startPoint y: 114, endPoint x: 53, endPoint y: 104, distance: 40.9
click at [53, 104] on div "Exactly https://natulim.pt/parabens-da-natulim" at bounding box center [82, 108] width 126 height 11
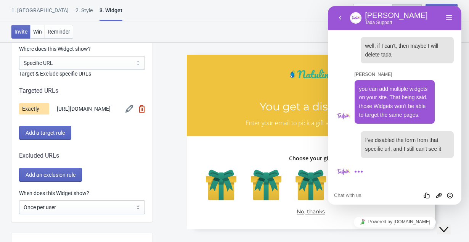
scroll to position [915, 0]
copy span "[URL][DOMAIN_NAME]"
click at [62, 132] on button "Add a target rule" at bounding box center [45, 133] width 52 height 14
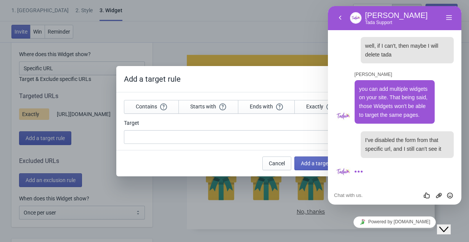
scroll to position [0, 0]
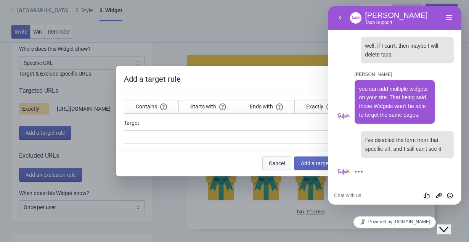
click at [273, 161] on span "Cancel" at bounding box center [277, 163] width 16 height 6
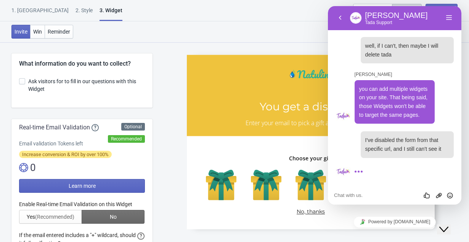
scroll to position [548, 0]
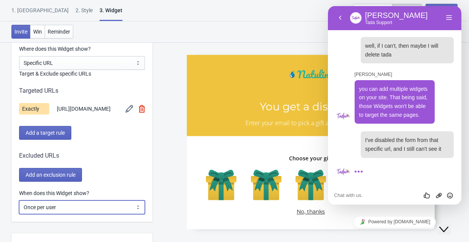
click at [108, 208] on select "Every new visit of page Once every period of time Once per visitor session (Rec…" at bounding box center [82, 207] width 126 height 14
click at [19, 204] on select "Every new visit of page Once every period of time Once per visitor session (Rec…" at bounding box center [82, 207] width 126 height 14
click at [89, 206] on select "Every new visit of page Once every period of time Once per visitor session (Rec…" at bounding box center [82, 207] width 126 height 14
select select "once_per_user"
click at [19, 204] on select "Every new visit of page Once every period of time Once per visitor session (Rec…" at bounding box center [82, 207] width 126 height 14
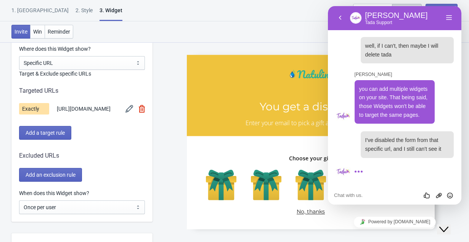
click at [449, 226] on icon "Close Chat This icon closes the chat window." at bounding box center [443, 229] width 9 height 9
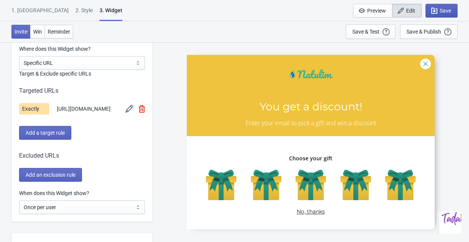
click at [443, 9] on span "Save" at bounding box center [445, 11] width 11 height 6
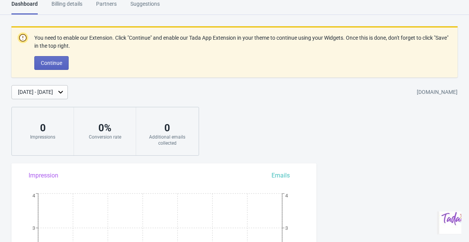
scroll to position [514, 0]
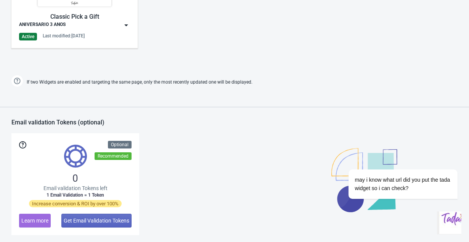
click at [450, 227] on img "Chat widget" at bounding box center [454, 218] width 31 height 31
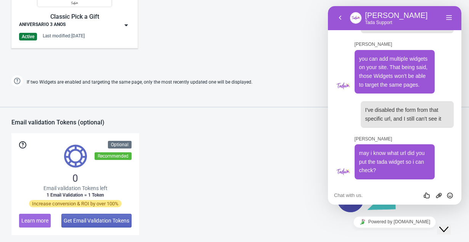
click at [392, 193] on textarea at bounding box center [394, 195] width 121 height 6
type textarea "[URL][DOMAIN_NAME]"
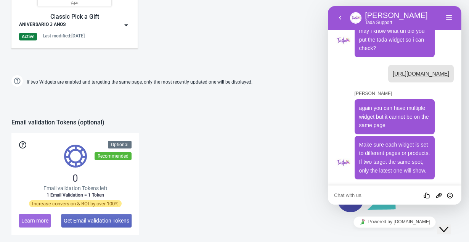
scroll to position [1076, 0]
click at [373, 195] on textarea at bounding box center [394, 195] width 121 height 6
type textarea "they're not"
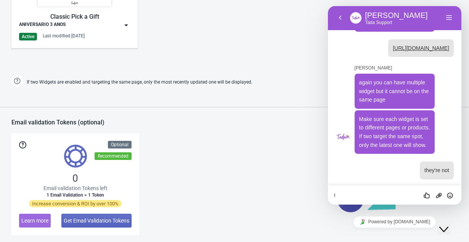
scroll to position [1102, 0]
type textarea "I'e excluded the pop up from this page"
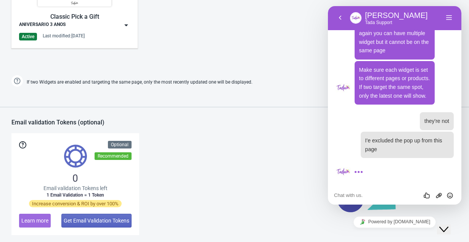
scroll to position [1151, 0]
click at [228, 161] on div "0 Email validation Tokens left 1 Email Validation = 1 Token Increase conversion…" at bounding box center [234, 184] width 446 height 102
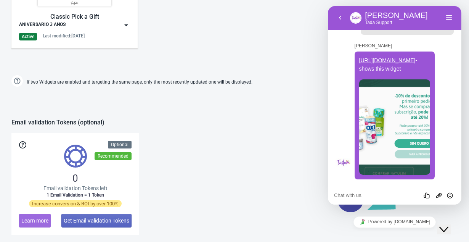
scroll to position [1282, 0]
click at [390, 124] on img at bounding box center [394, 126] width 71 height 95
click at [367, 193] on textarea at bounding box center [394, 195] width 121 height 6
type textarea "tahts not the page I sent you"
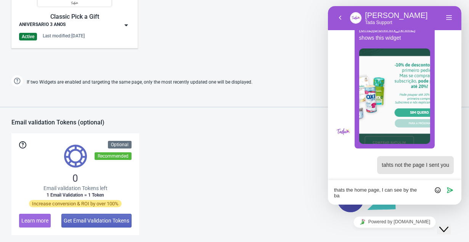
scroll to position [0, 0]
type textarea "thats the home page, I can see by the banner in the background"
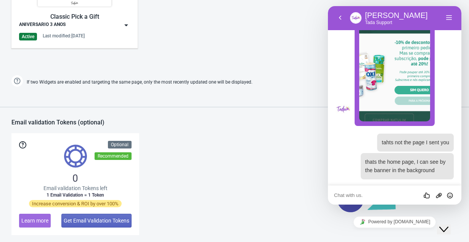
scroll to position [1336, 0]
click at [392, 78] on img at bounding box center [394, 73] width 71 height 95
click at [347, 193] on textarea at bounding box center [394, 195] width 121 height 6
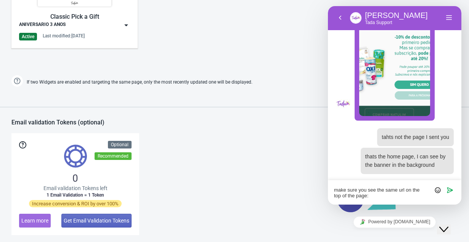
paste textarea "[URL][DOMAIN_NAME]"
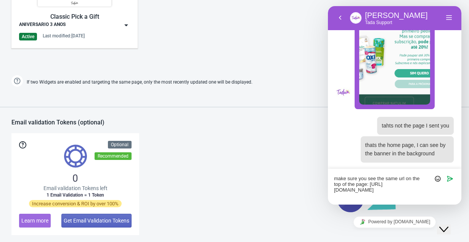
type textarea "make sure you see the same url on the top of the page: https://natulim.pt/pages…"
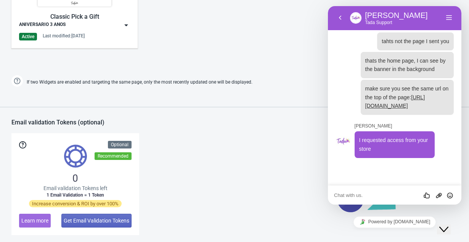
scroll to position [1424, 0]
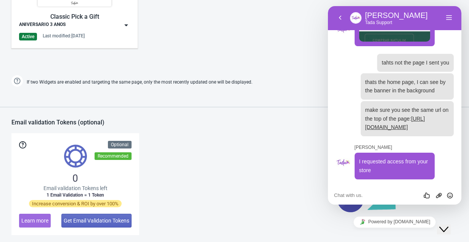
click at [370, 188] on div "Rate this chat Upload File Insert emoji" at bounding box center [394, 194] width 133 height 19
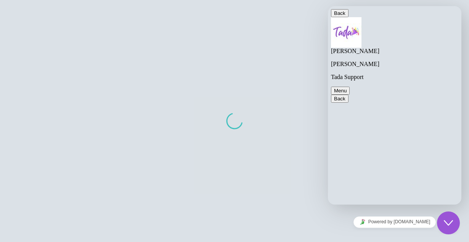
scroll to position [1295, 0]
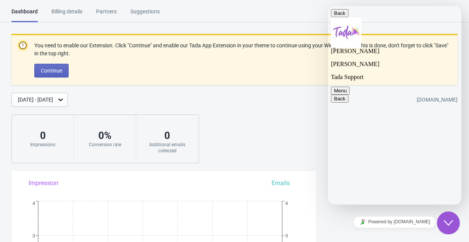
type textarea "just approved"
click at [375, 61] on p "[PERSON_NAME]" at bounding box center [394, 64] width 127 height 7
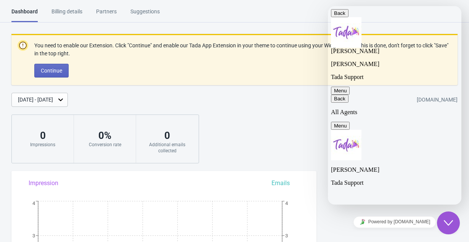
scroll to position [1301, 0]
click at [334, 96] on icon "button" at bounding box center [334, 99] width 0 height 6
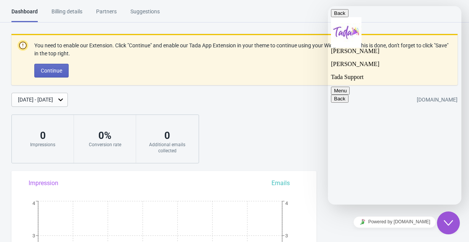
type textarea "can you check now?"
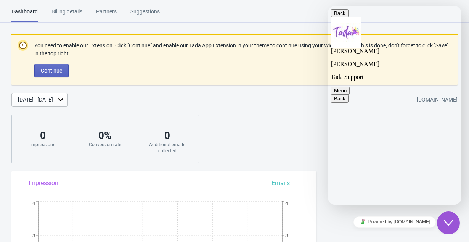
type textarea "hello?"
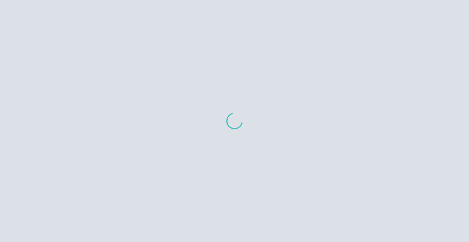
click at [124, 53] on div at bounding box center [234, 121] width 469 height 242
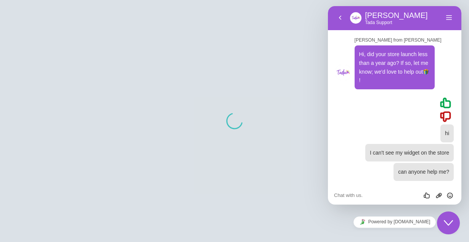
scroll to position [1700, 0]
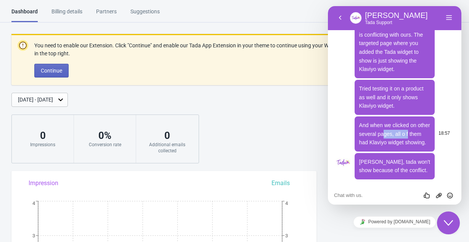
drag, startPoint x: 408, startPoint y: 132, endPoint x: 383, endPoint y: 130, distance: 24.9
click at [383, 130] on p "And when we clicked on other several pages, all o f them had Klaviyo widget sho…" at bounding box center [394, 134] width 71 height 26
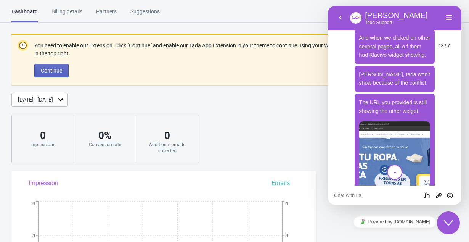
scroll to position [1708, 0]
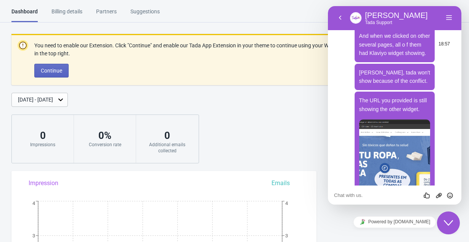
click at [390, 56] on span "And when we clicked on other several pages, all o f them had Klaviyo widget sho…" at bounding box center [394, 44] width 71 height 23
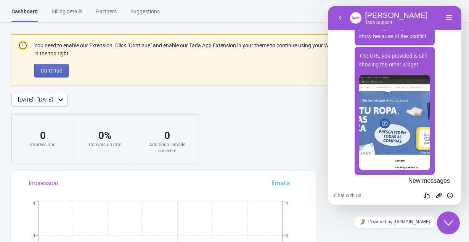
scroll to position [1708, 0]
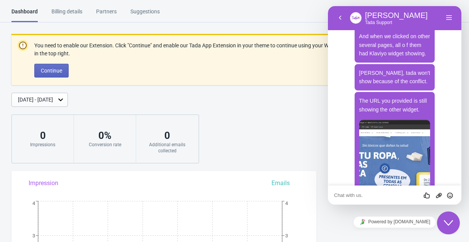
click at [351, 194] on textarea at bounding box center [394, 195] width 121 height 6
type textarea "I wan tada to only display at this specific url"
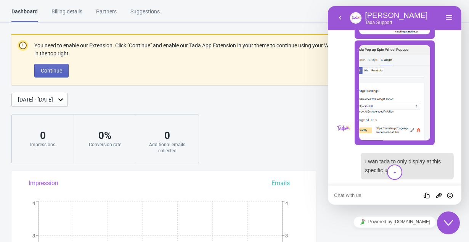
scroll to position [1907, 0]
click at [370, 189] on div "Rate this chat Upload File Insert emoji" at bounding box center [394, 194] width 133 height 19
click at [361, 195] on textarea at bounding box center [394, 195] width 121 height 6
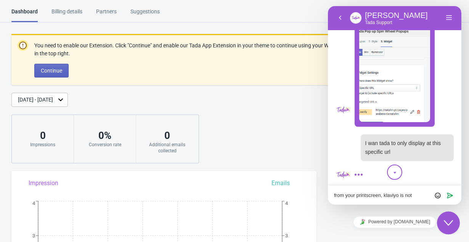
scroll to position [0, 0]
type textarea "from your printscreen, [PERSON_NAME] is not showing there"
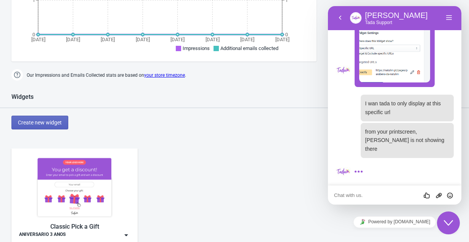
scroll to position [356, 0]
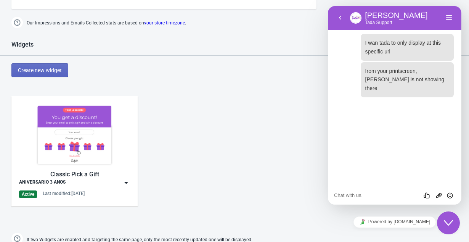
click at [371, 195] on textarea at bounding box center [394, 195] width 121 height 6
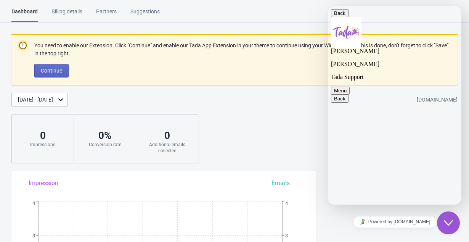
scroll to position [2107, 0]
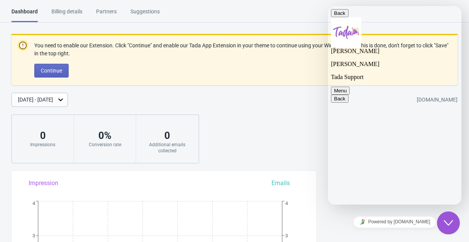
type textarea "ok"
type textarea "I need to go now, can we catch up on this [DATE]?"
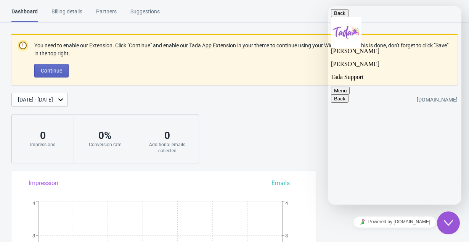
type textarea "thanks!"
click at [456, 232] on div "Close Chat This icon closes the chat window." at bounding box center [449, 222] width 24 height 23
click at [452, 225] on icon "Close Chat This icon closes the chat window." at bounding box center [448, 222] width 9 height 9
